Goal: Information Seeking & Learning: Check status

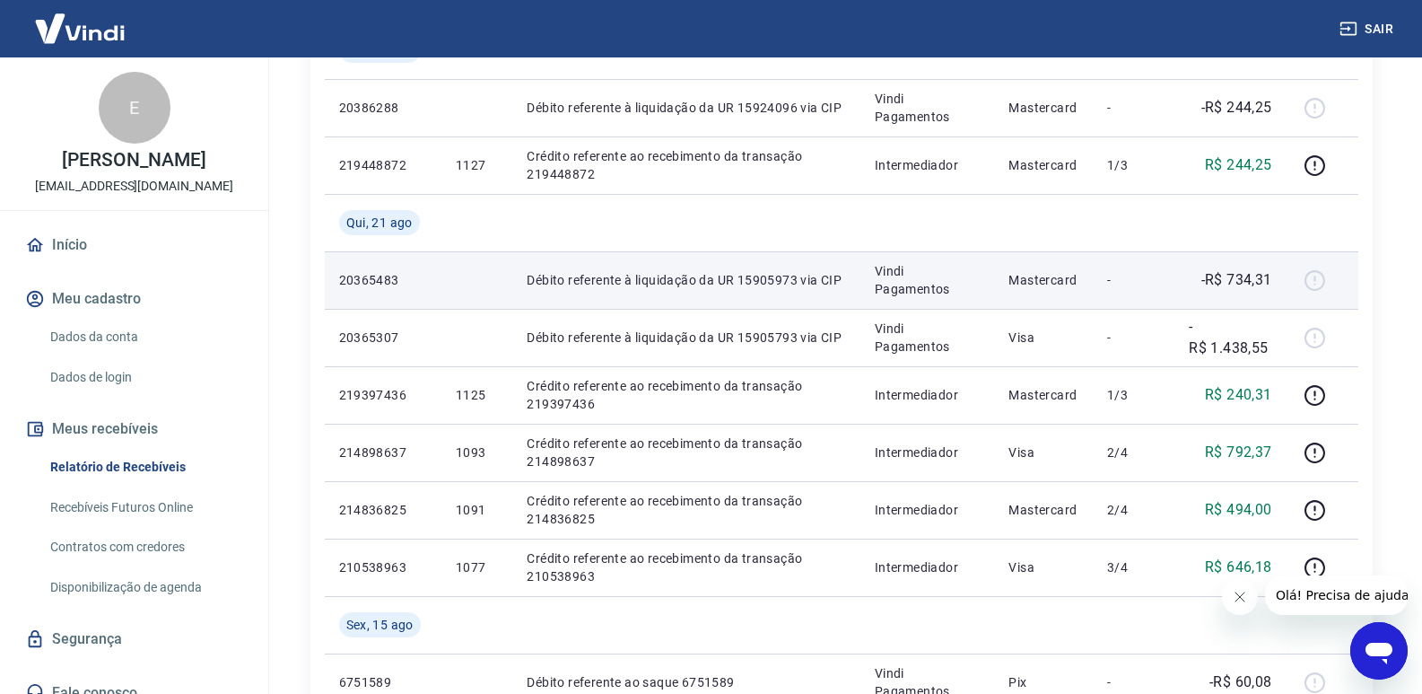
scroll to position [538, 0]
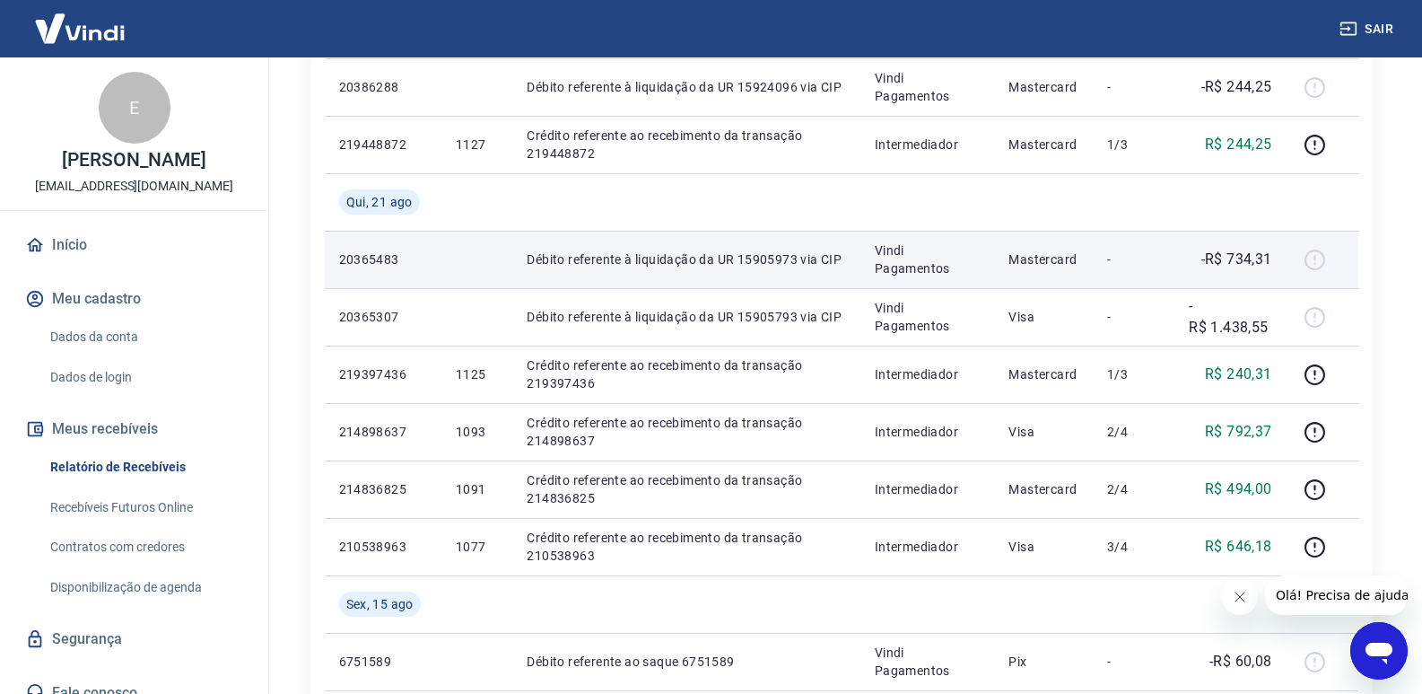
click at [729, 251] on p "Débito referente à liquidação da UR 15905973 via CIP" at bounding box center [686, 259] width 319 height 18
click at [375, 257] on p "20365483" at bounding box center [383, 259] width 88 height 18
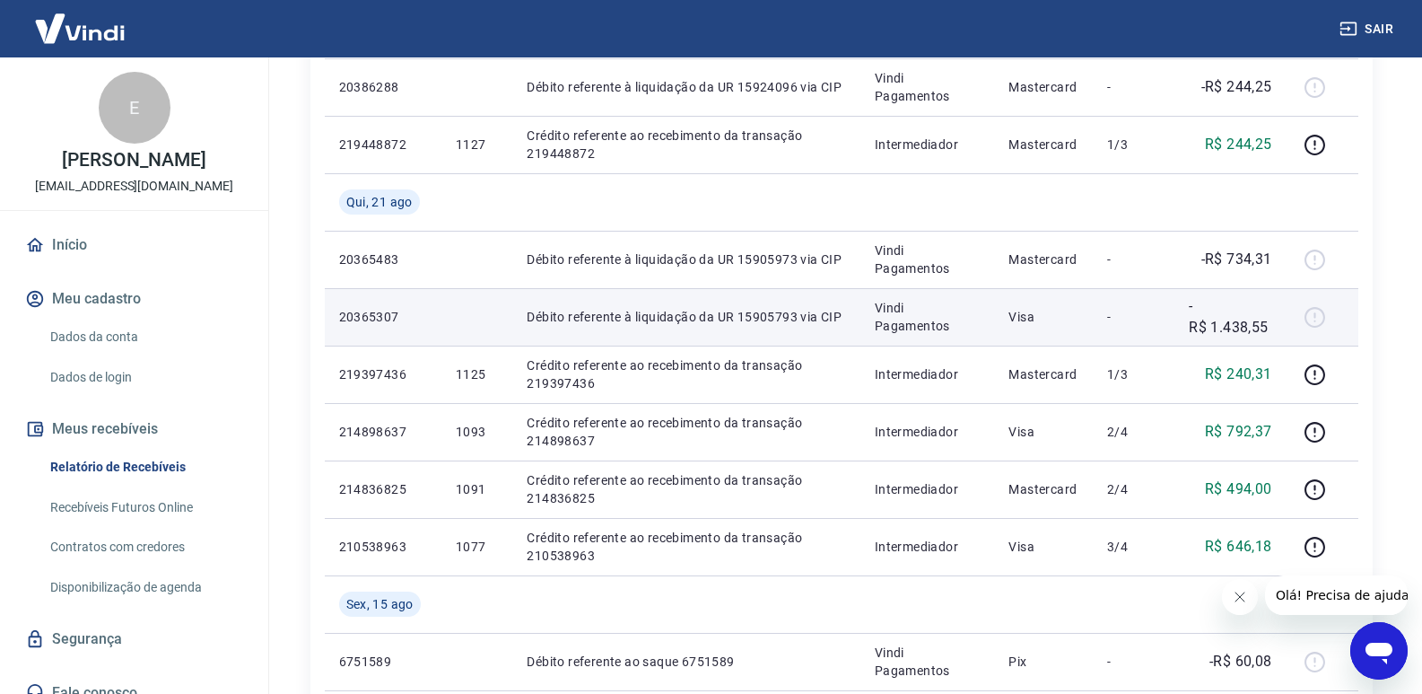
click at [624, 312] on p "Débito referente à liquidação da UR 15905793 via CIP" at bounding box center [686, 317] width 319 height 18
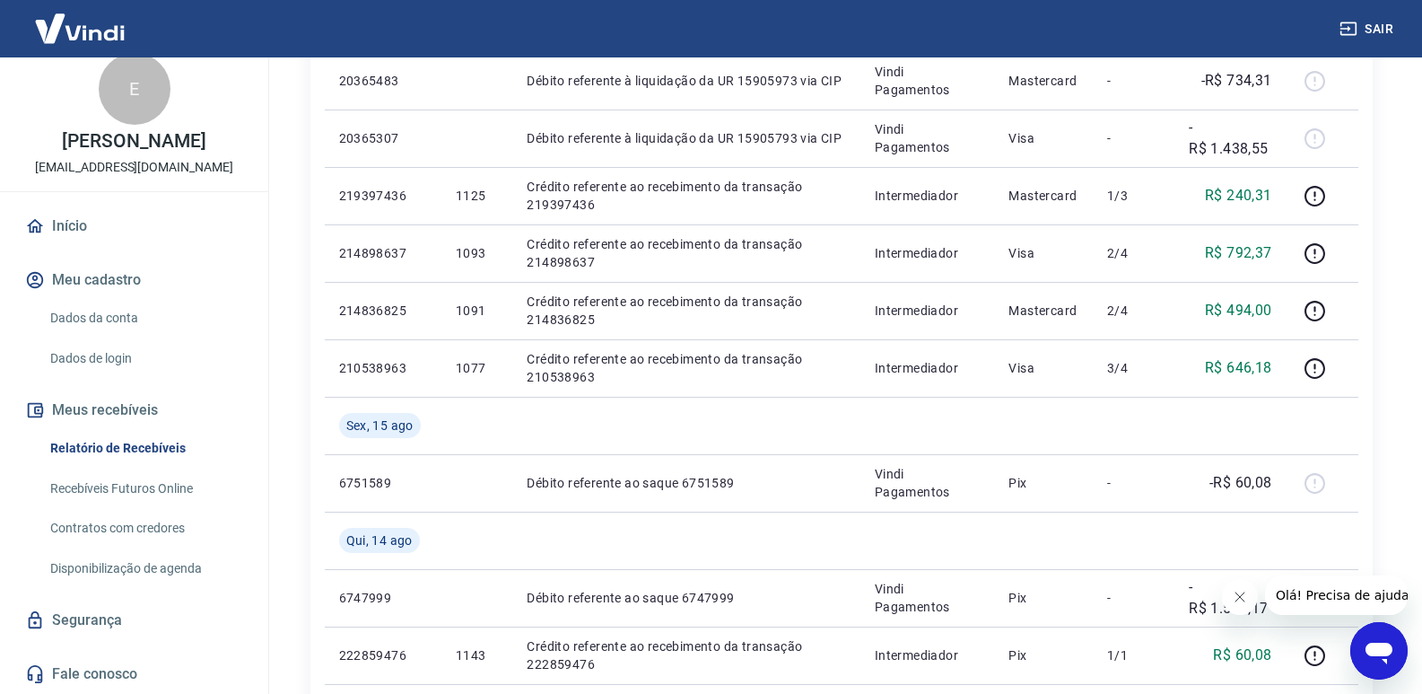
scroll to position [718, 0]
click at [168, 529] on link "Contratos com credores" at bounding box center [145, 528] width 204 height 37
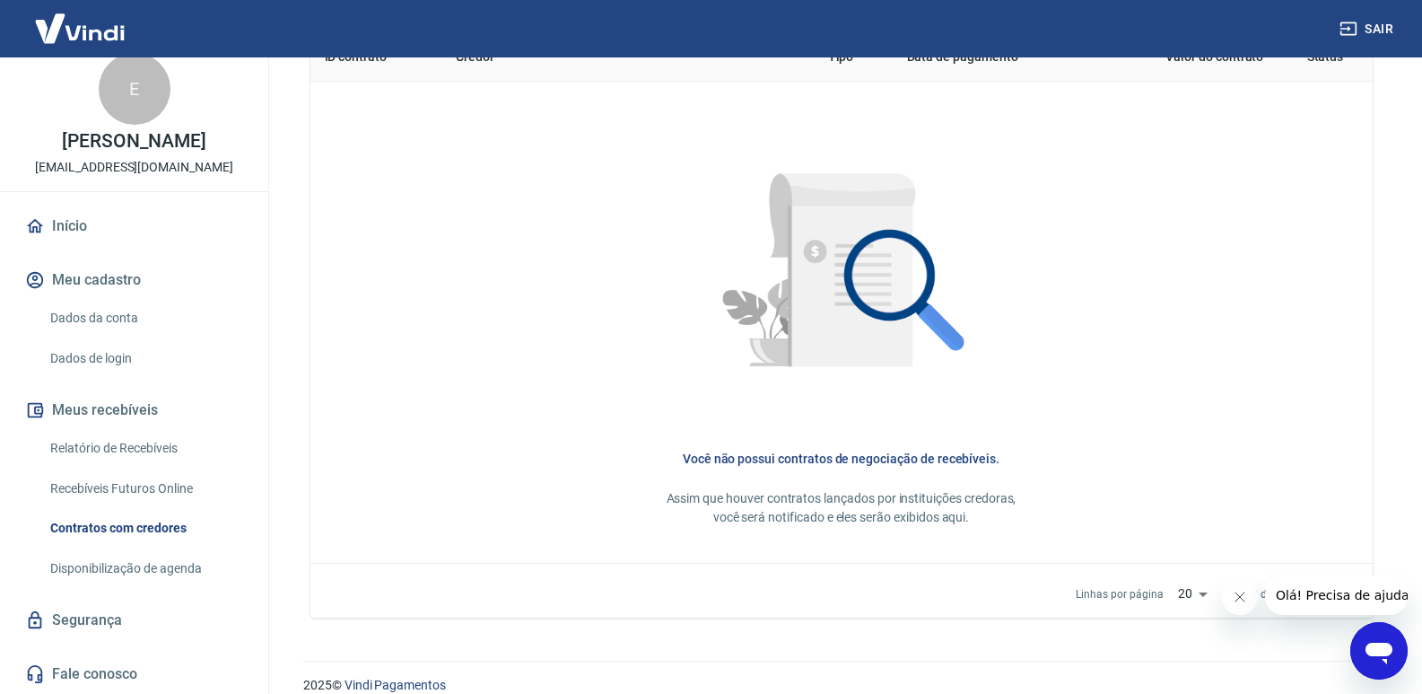
scroll to position [783, 0]
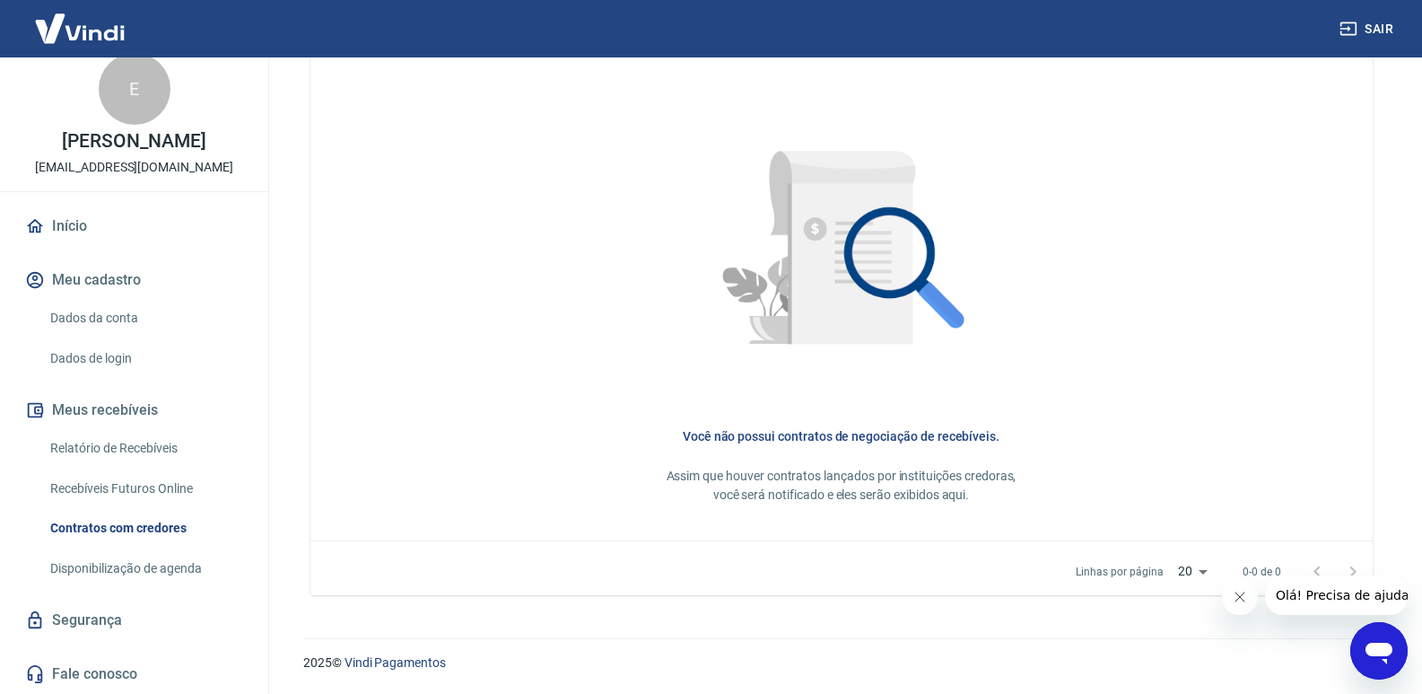
click at [131, 566] on link "Disponibilização de agenda" at bounding box center [145, 568] width 204 height 37
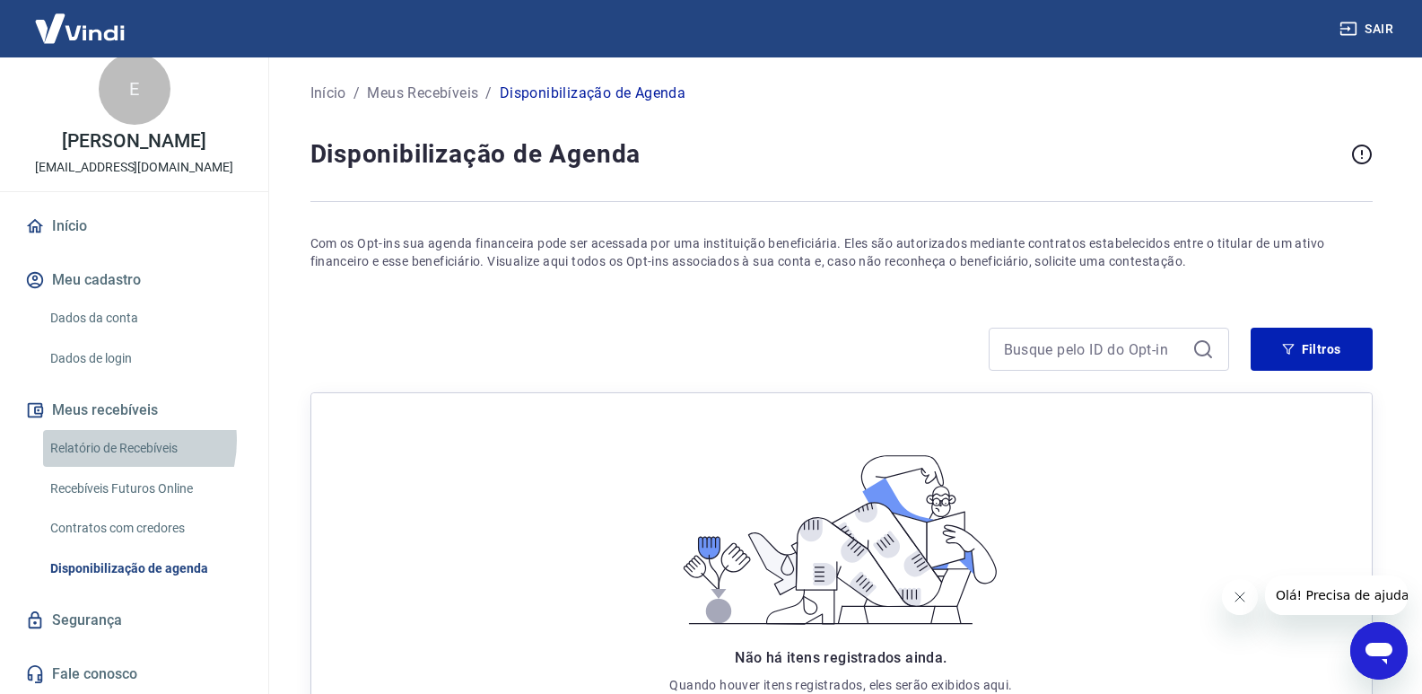
click at [115, 441] on link "Relatório de Recebíveis" at bounding box center [145, 448] width 204 height 37
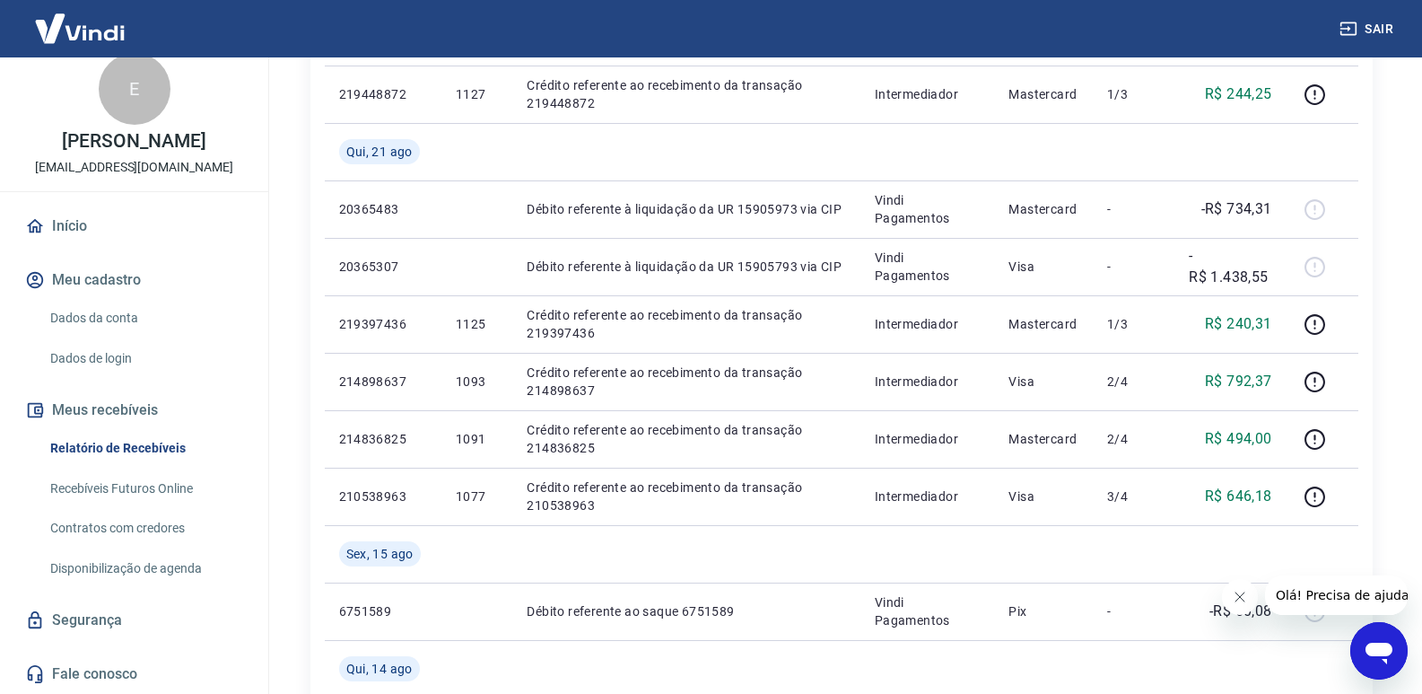
scroll to position [628, 0]
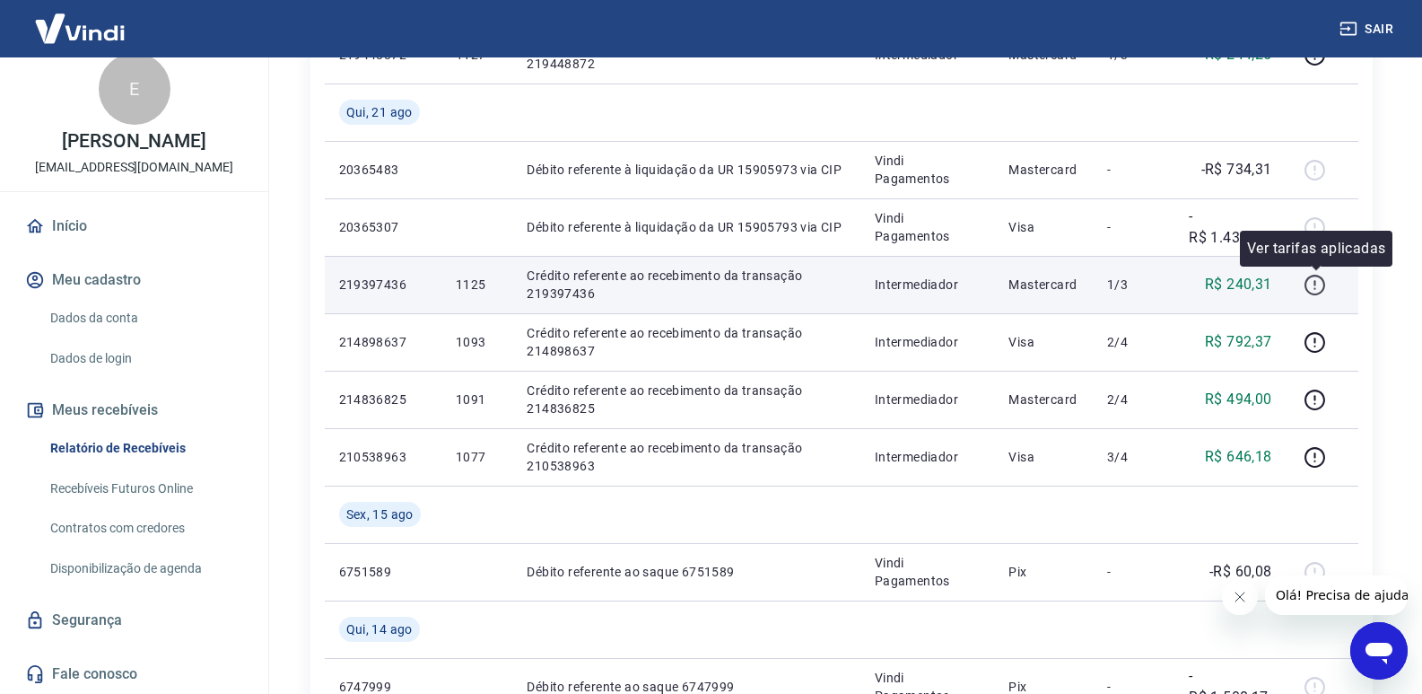
click at [1315, 284] on icon "button" at bounding box center [1315, 285] width 22 height 22
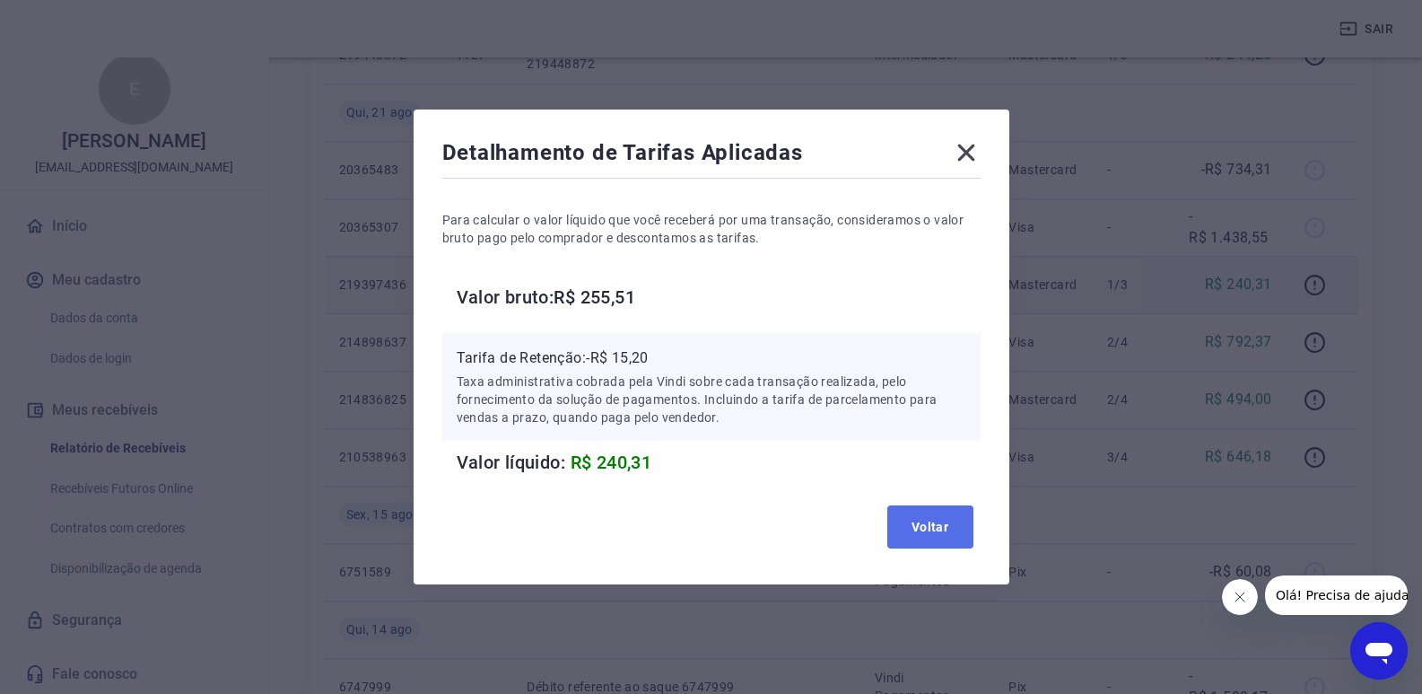
drag, startPoint x: 933, startPoint y: 517, endPoint x: 953, endPoint y: 583, distance: 69.3
click at [934, 519] on button "Voltar" at bounding box center [931, 526] width 86 height 43
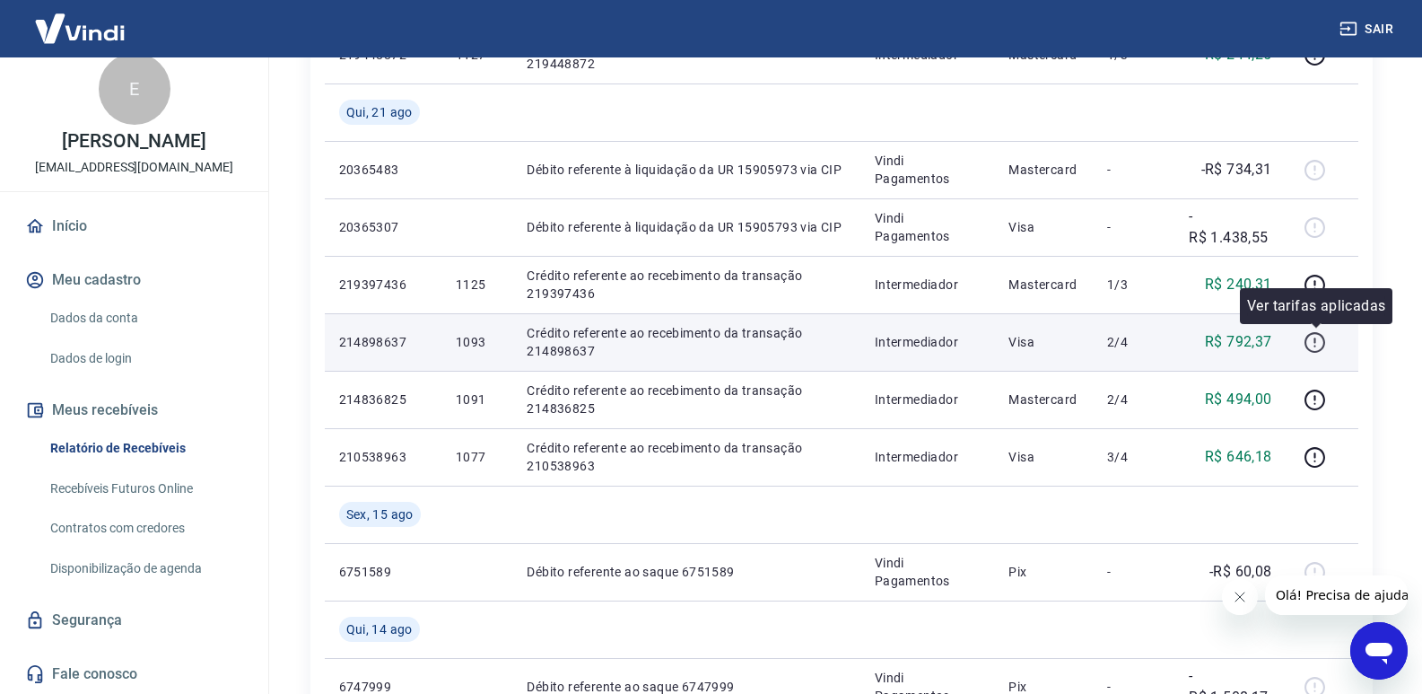
click at [1311, 339] on icon "button" at bounding box center [1315, 342] width 22 height 22
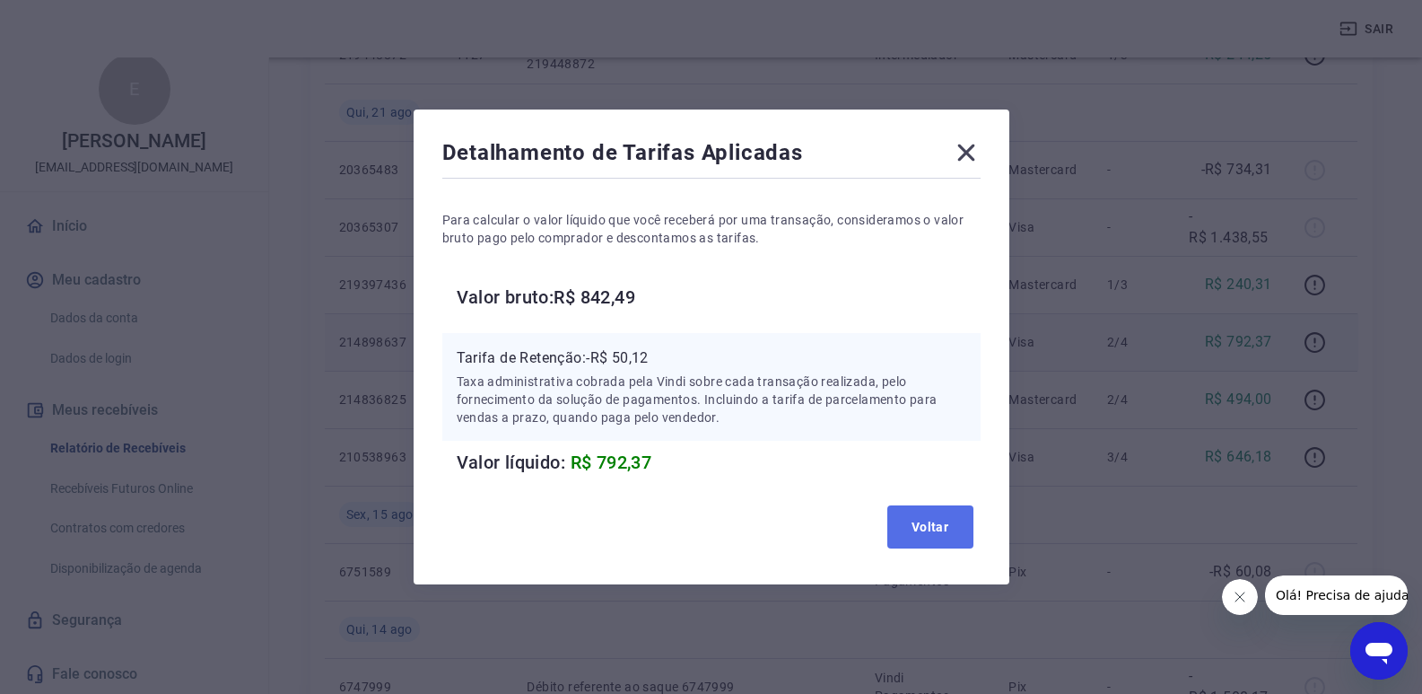
click at [938, 518] on button "Voltar" at bounding box center [931, 526] width 86 height 43
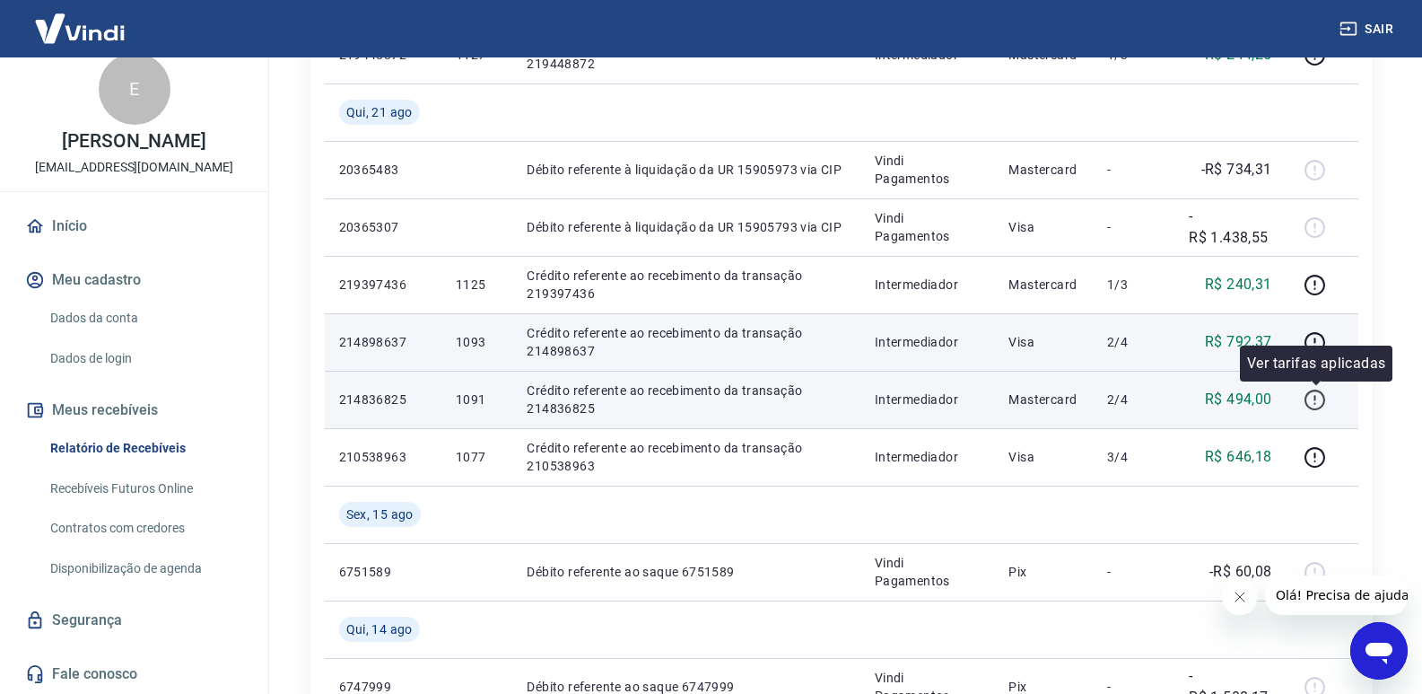
click at [1308, 396] on icon "button" at bounding box center [1315, 399] width 21 height 21
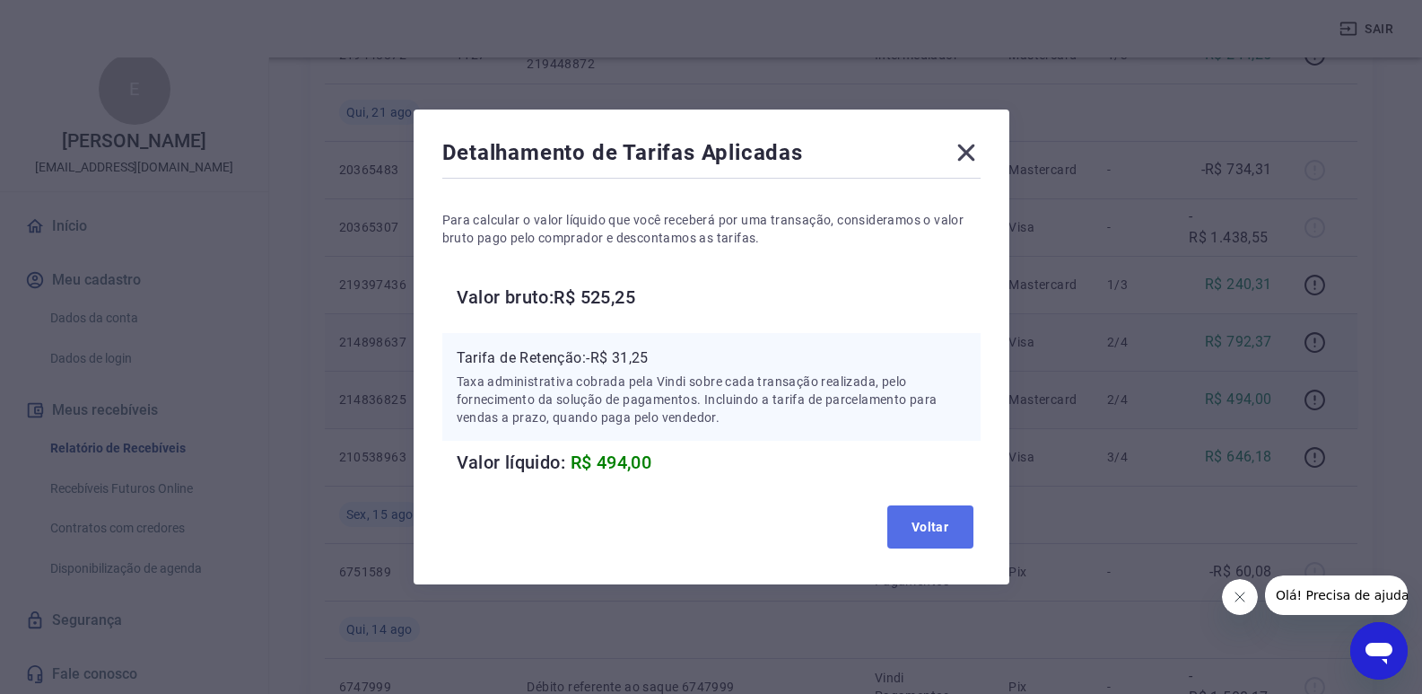
click at [933, 520] on button "Voltar" at bounding box center [931, 526] width 86 height 43
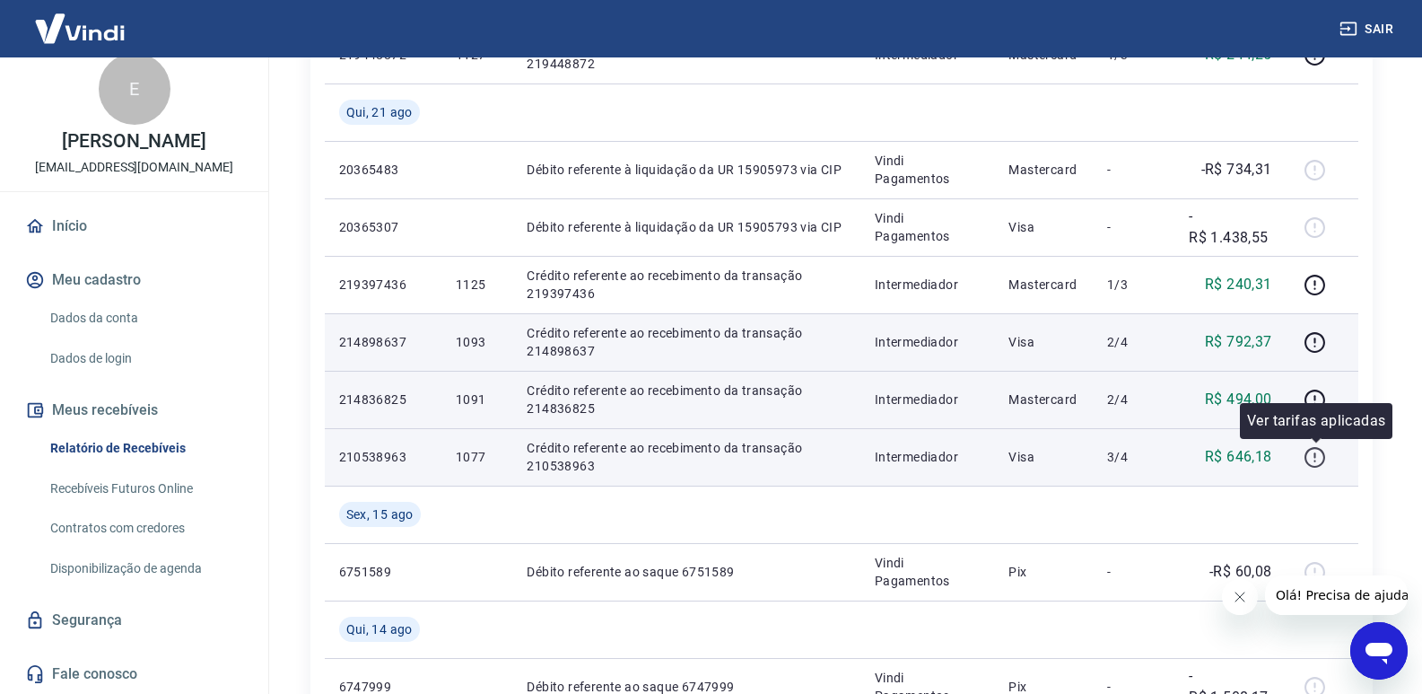
click at [1316, 454] on icon "button" at bounding box center [1316, 454] width 2 height 5
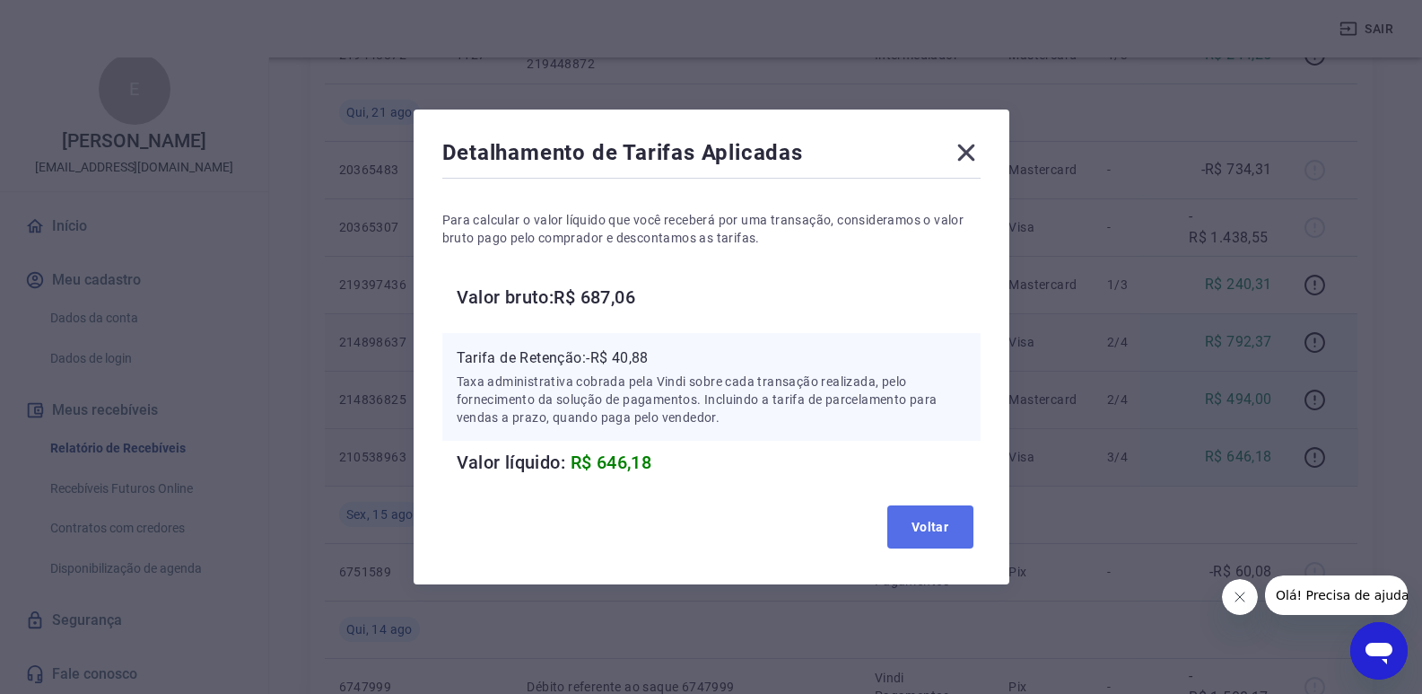
click at [932, 525] on button "Voltar" at bounding box center [931, 526] width 86 height 43
